Goal: Find specific page/section: Locate item on page

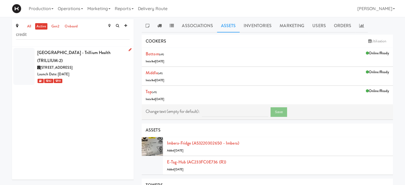
click at [94, 50] on div "[GEOGRAPHIC_DATA] - Trillium Health (TRILLIUM-2)" at bounding box center [83, 57] width 92 height 16
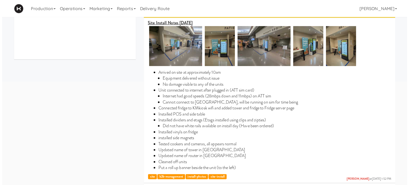
scroll to position [116, 0]
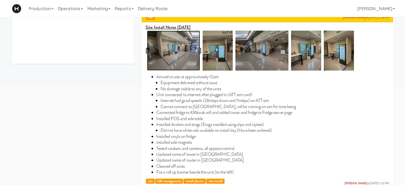
click at [179, 50] on img at bounding box center [173, 51] width 53 height 40
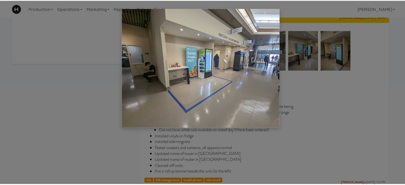
scroll to position [0, 0]
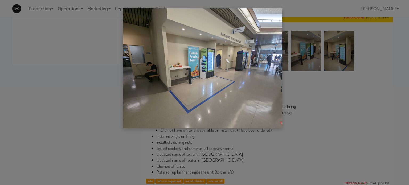
click at [303, 55] on div at bounding box center [204, 92] width 409 height 185
click at [348, 55] on div at bounding box center [204, 92] width 409 height 185
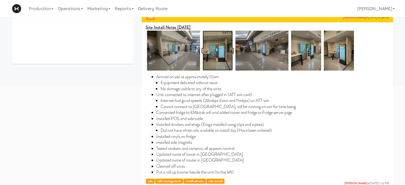
click at [214, 50] on img at bounding box center [218, 51] width 30 height 40
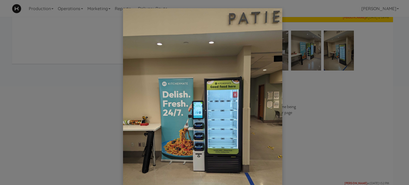
click at [303, 54] on div at bounding box center [204, 92] width 409 height 185
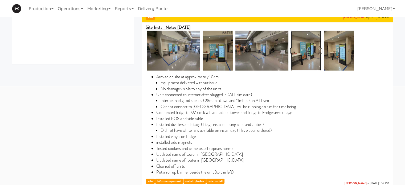
click at [303, 54] on img at bounding box center [306, 51] width 30 height 40
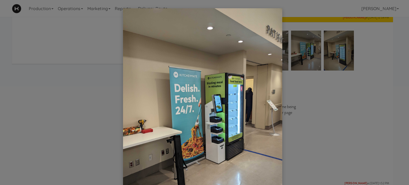
click at [338, 57] on div at bounding box center [204, 92] width 409 height 185
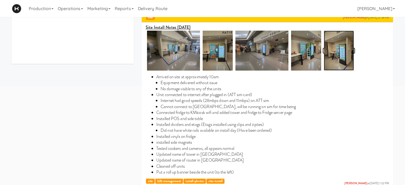
click at [338, 57] on img at bounding box center [339, 51] width 30 height 40
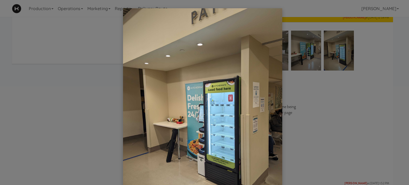
click at [347, 104] on div at bounding box center [204, 92] width 409 height 185
